Goal: Task Accomplishment & Management: Manage account settings

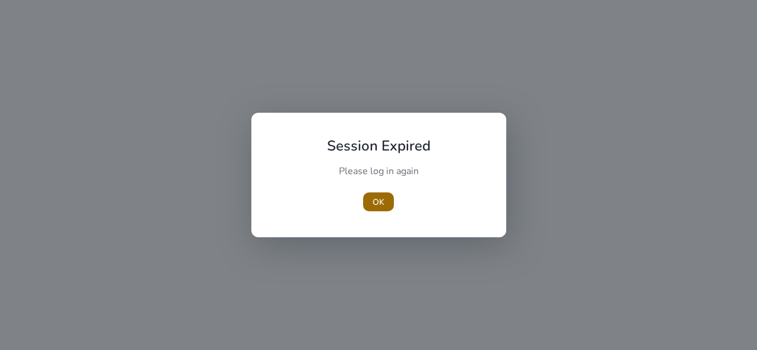
click at [377, 203] on span "OK" at bounding box center [378, 202] width 12 height 12
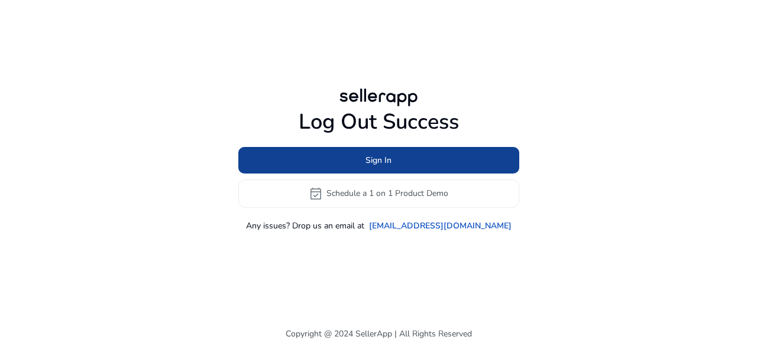
click at [406, 161] on span at bounding box center [378, 160] width 281 height 28
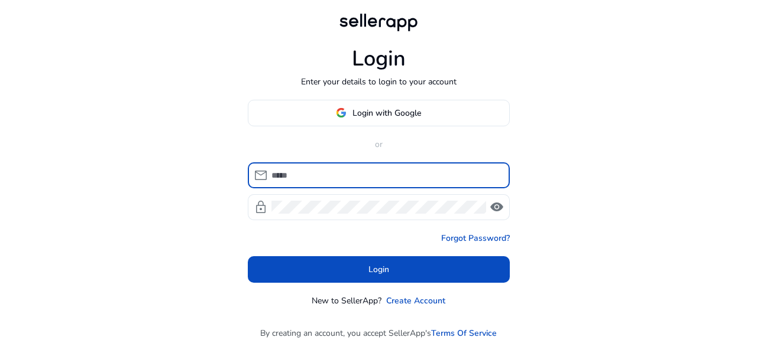
type input "**********"
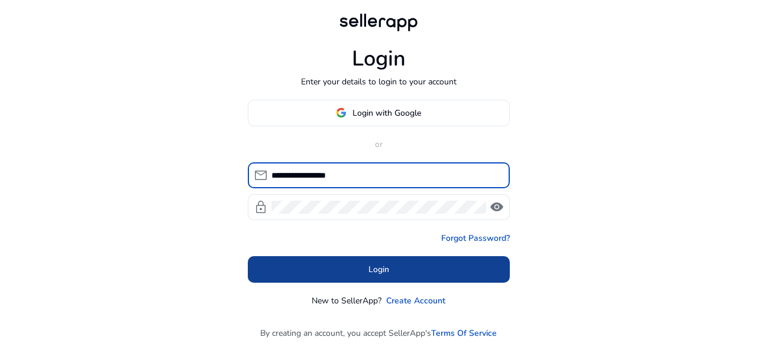
click at [373, 270] on span "Login" at bounding box center [378, 270] width 21 height 12
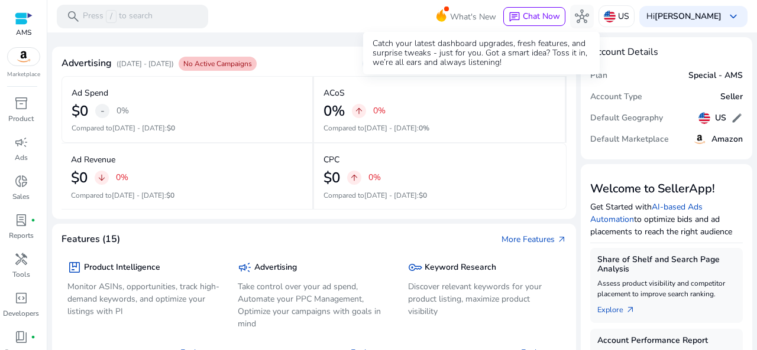
click at [476, 18] on span "What's New" at bounding box center [473, 17] width 46 height 21
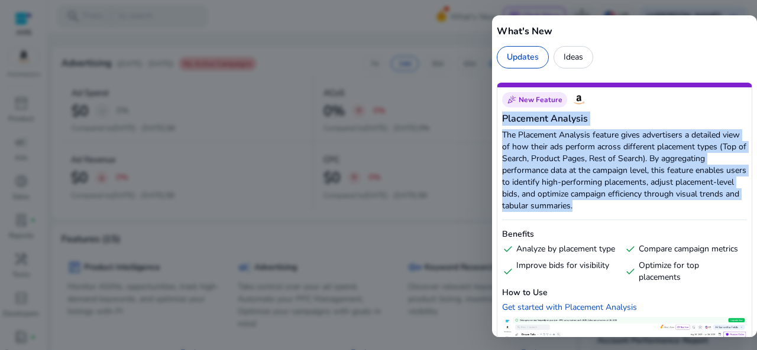
drag, startPoint x: 502, startPoint y: 117, endPoint x: 640, endPoint y: 205, distance: 162.7
click at [640, 205] on div "celebration New Feature Placement Analysis The Placement Analysis feature gives…" at bounding box center [623, 317] width 255 height 468
click at [649, 83] on div "celebration New Feature Placement Analysis The Placement Analysis feature gives…" at bounding box center [623, 317] width 255 height 468
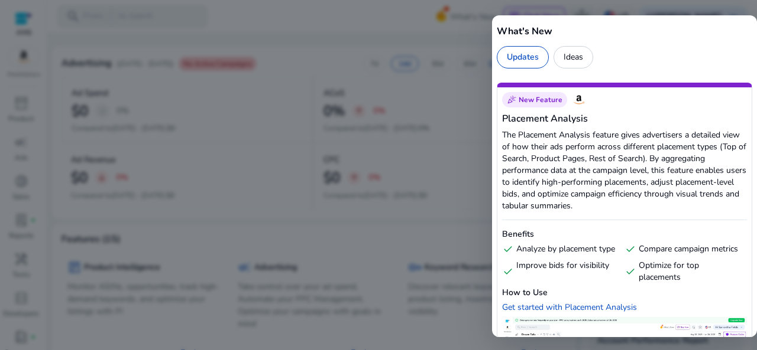
click at [340, 4] on div at bounding box center [378, 175] width 757 height 350
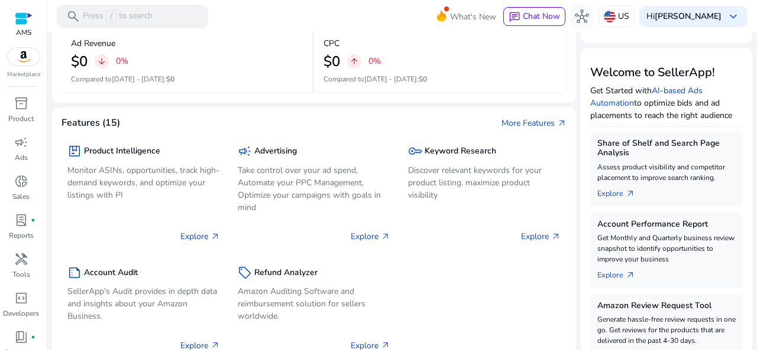
scroll to position [116, 0]
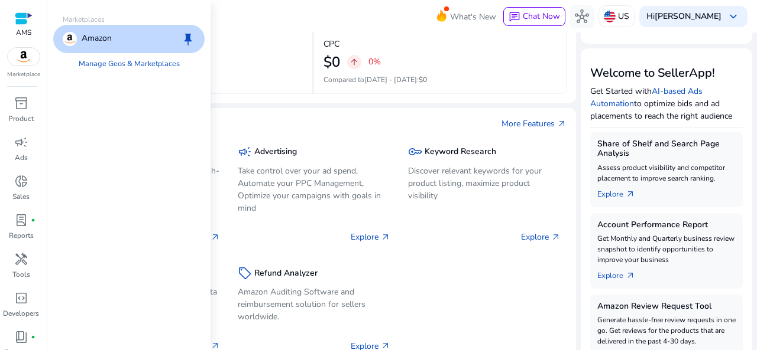
click at [25, 59] on img at bounding box center [24, 57] width 32 height 18
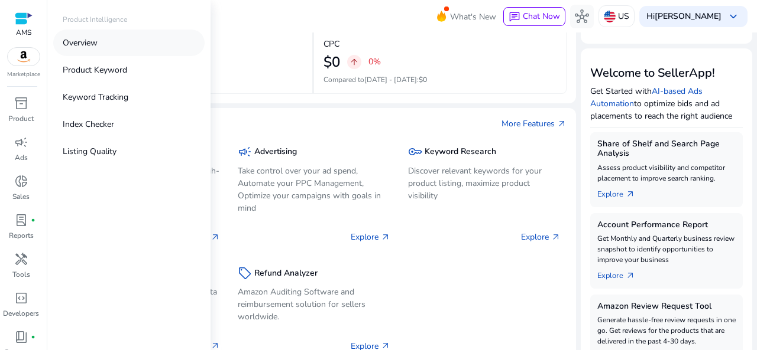
click at [83, 47] on p "Overview" at bounding box center [80, 43] width 35 height 12
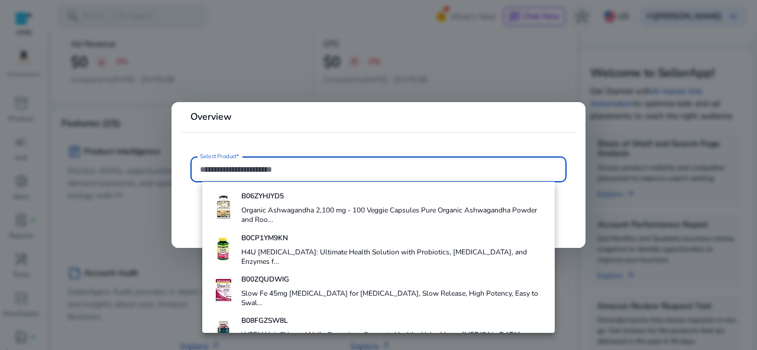
click at [252, 87] on div at bounding box center [378, 175] width 757 height 350
